Goal: Transaction & Acquisition: Purchase product/service

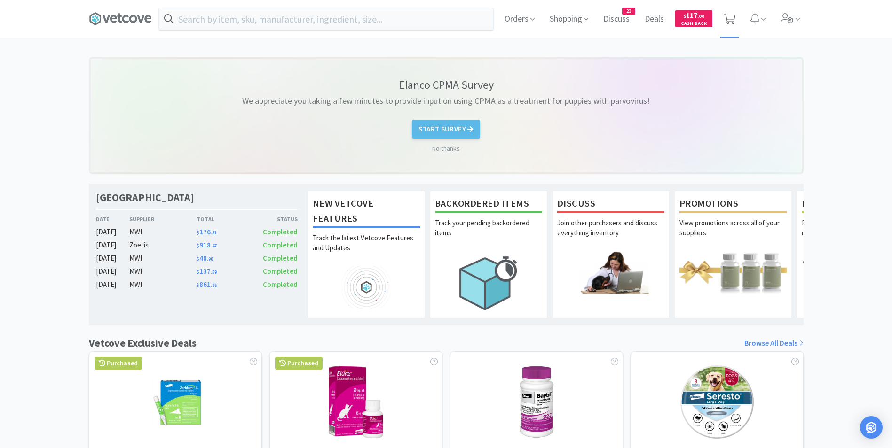
click at [729, 20] on icon at bounding box center [730, 19] width 12 height 10
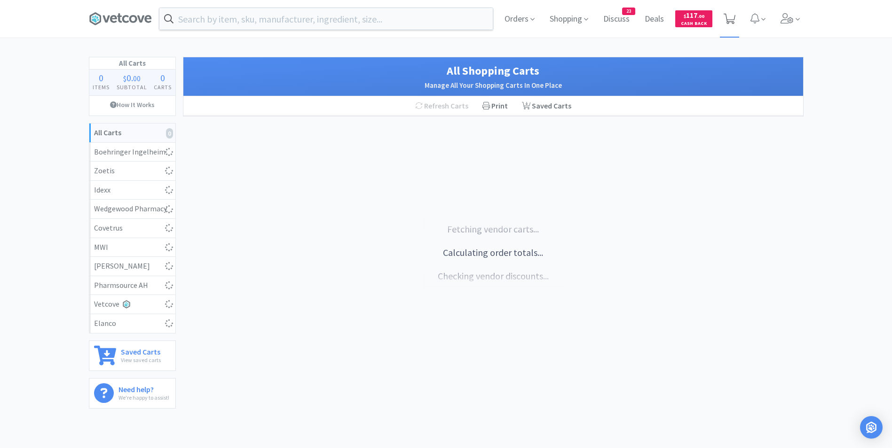
select select "25"
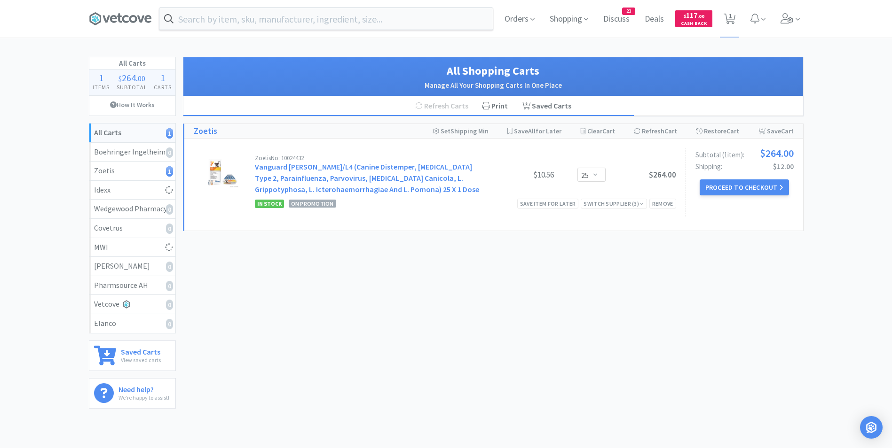
select select "3"
select select "6"
select select "2"
select select "1"
select select "6"
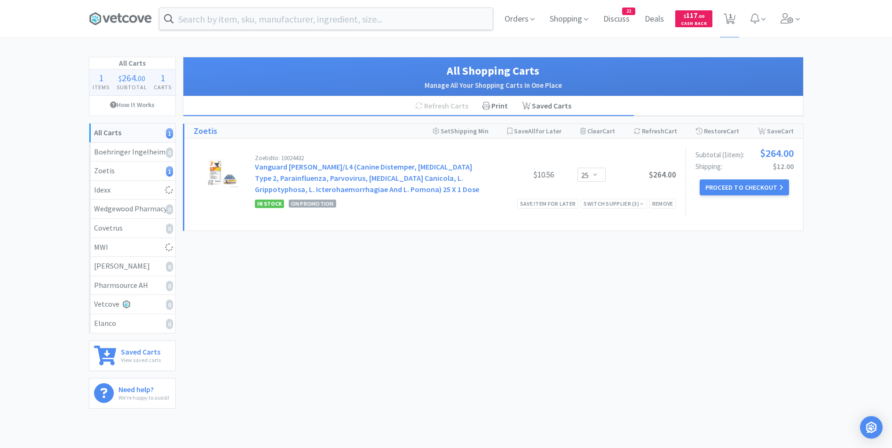
select select "2"
select select "1"
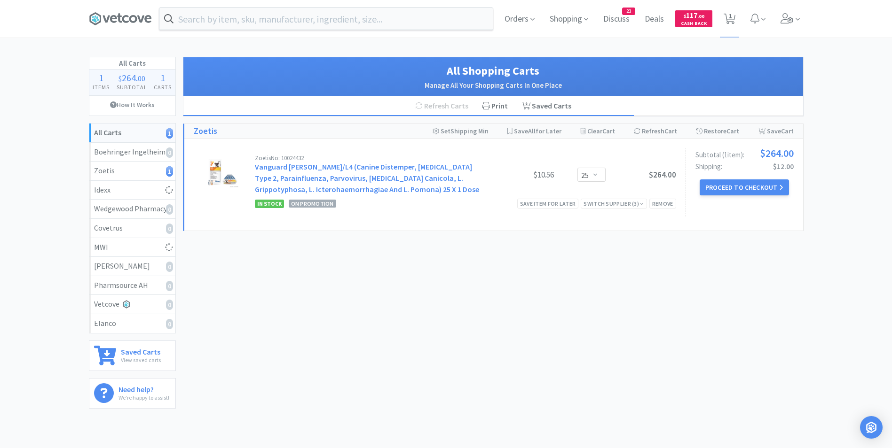
select select "1"
select select "2"
select select "6"
select select "50"
select select "4"
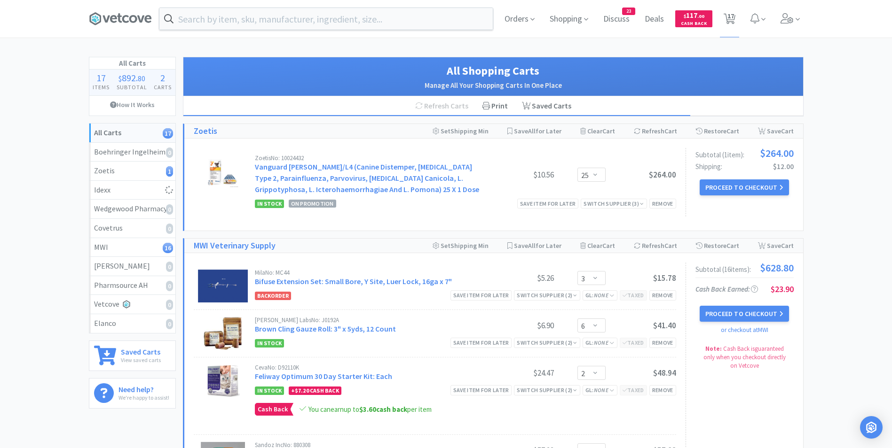
select select "1"
